Goal: Task Accomplishment & Management: Use online tool/utility

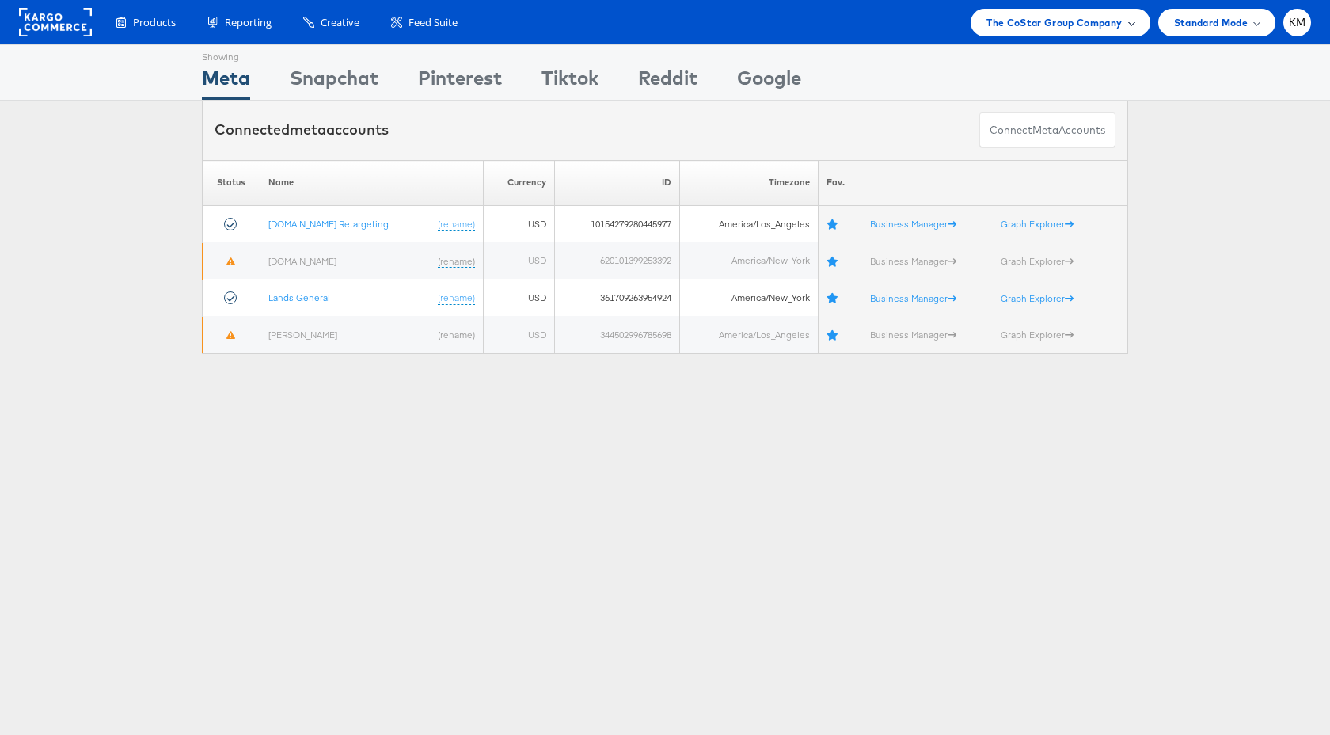
click at [1067, 34] on div "The CoStar Group Company" at bounding box center [1060, 23] width 179 height 28
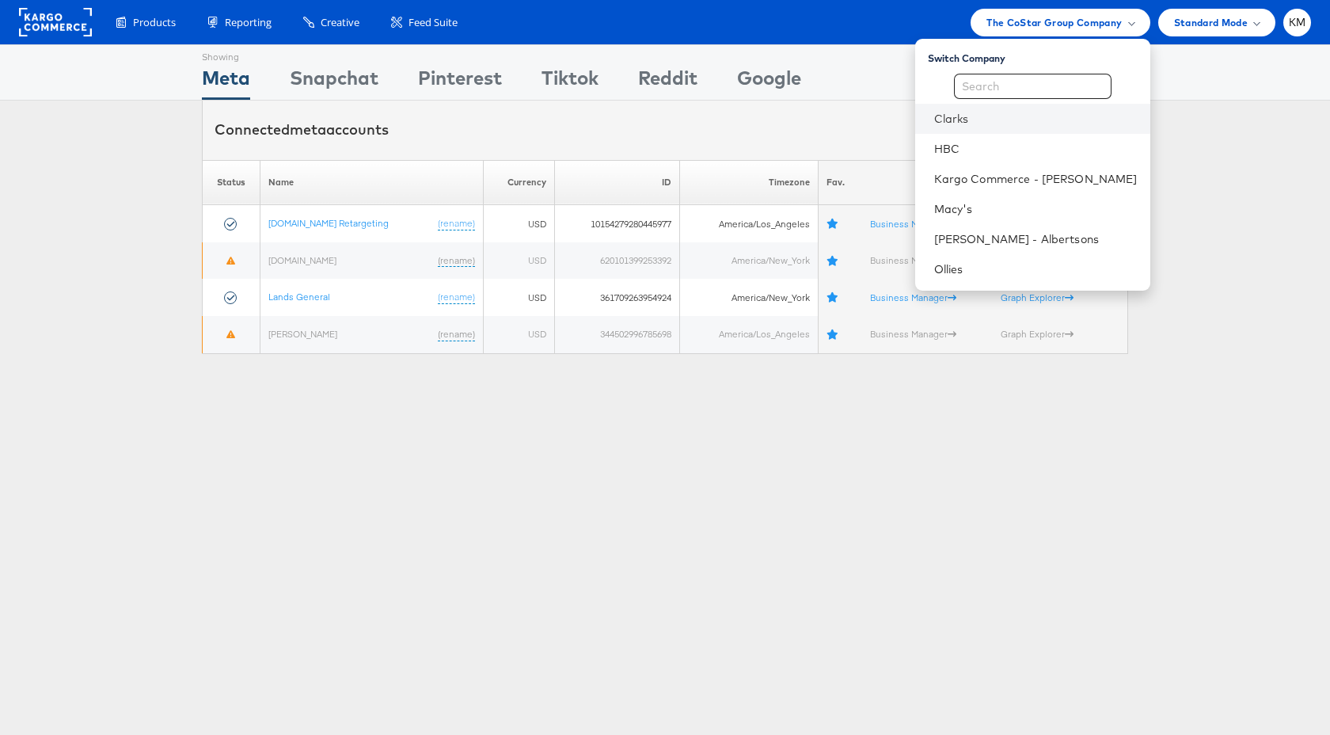
click at [992, 127] on li "Clarks" at bounding box center [1032, 119] width 235 height 30
click at [977, 117] on link "Clarks" at bounding box center [1035, 119] width 203 height 16
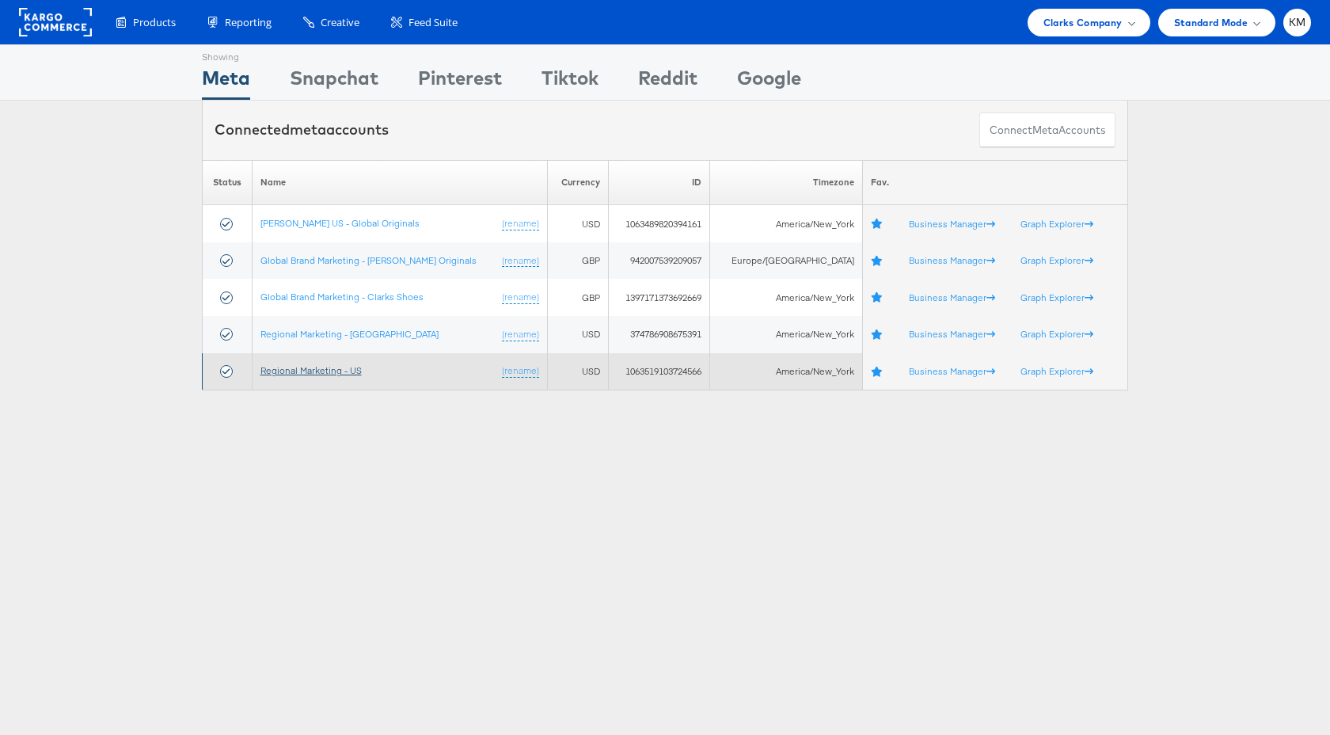
click at [362, 370] on link "Regional Marketing - US" at bounding box center [310, 370] width 101 height 12
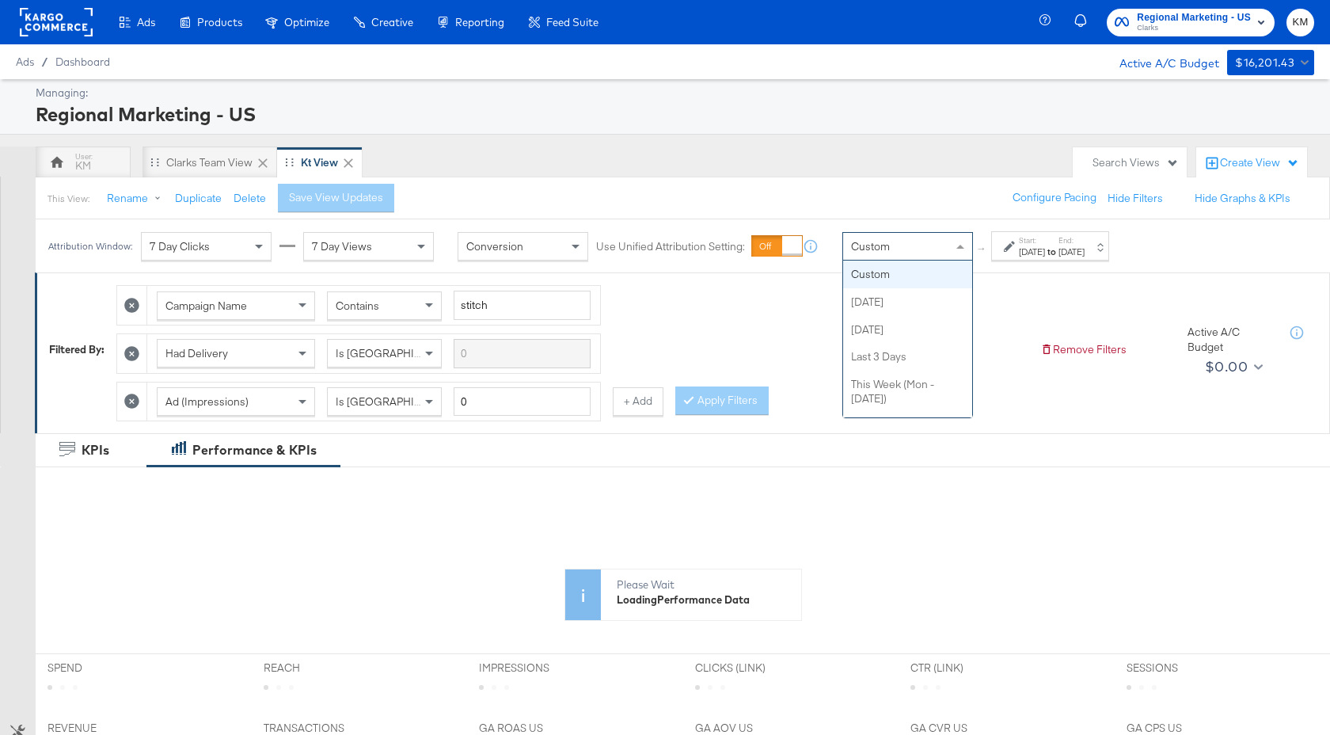
click at [933, 250] on div "Custom" at bounding box center [907, 246] width 129 height 27
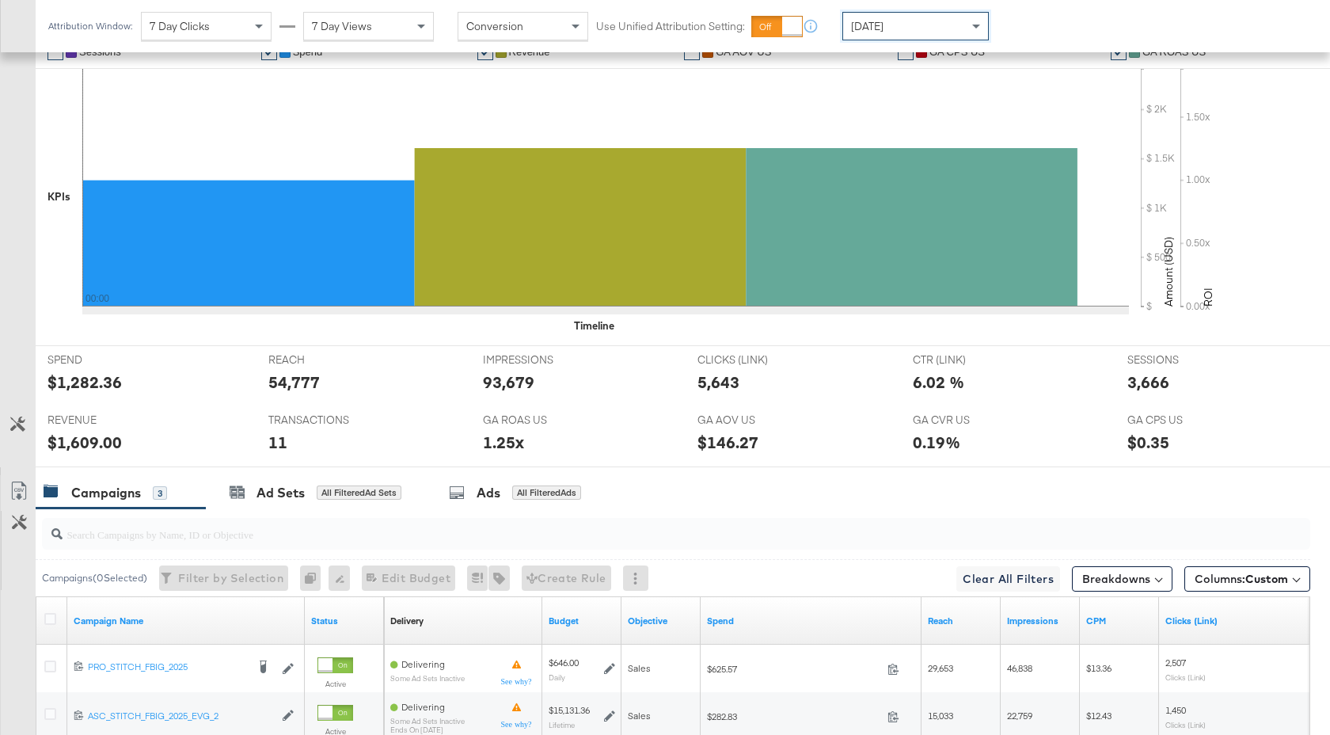
scroll to position [678, 0]
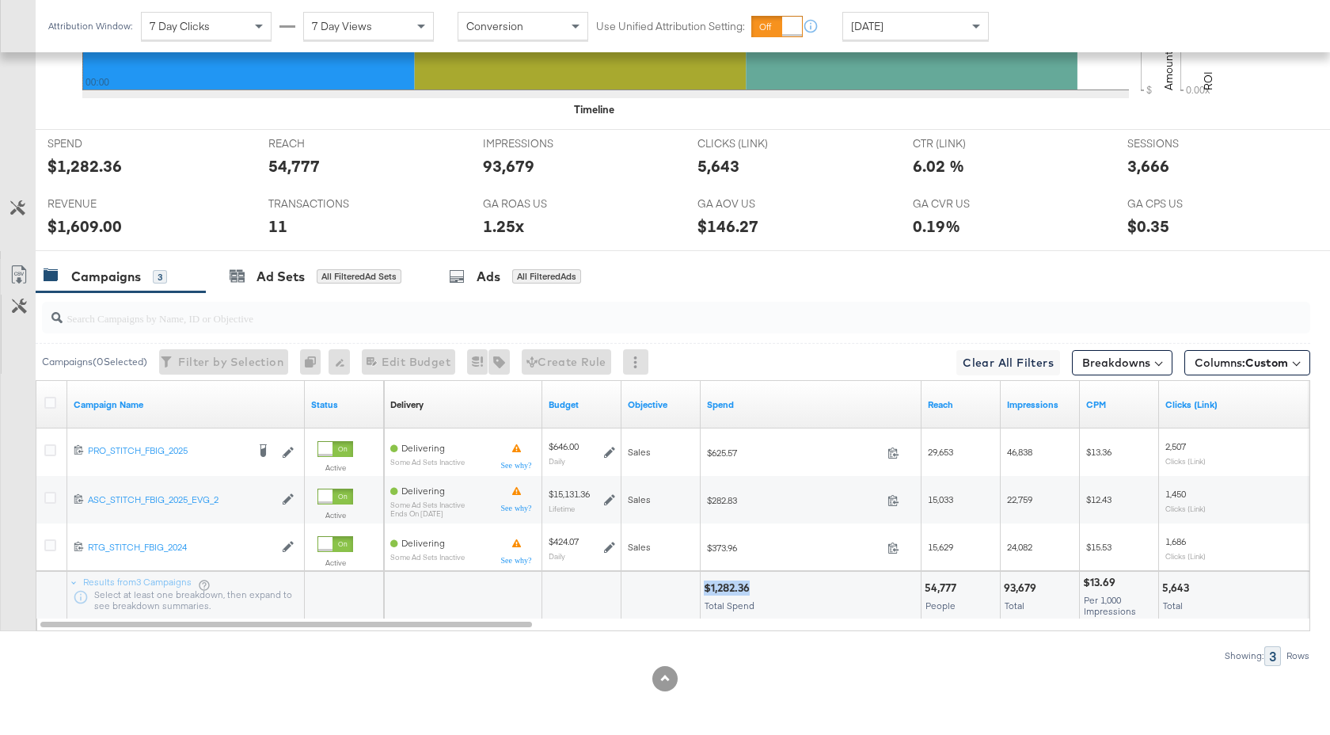
drag, startPoint x: 752, startPoint y: 590, endPoint x: 705, endPoint y: 592, distance: 47.6
click at [705, 592] on div "$1,282.36" at bounding box center [729, 587] width 51 height 15
copy div "$1,282.36"
